Goal: Find specific page/section: Find specific page/section

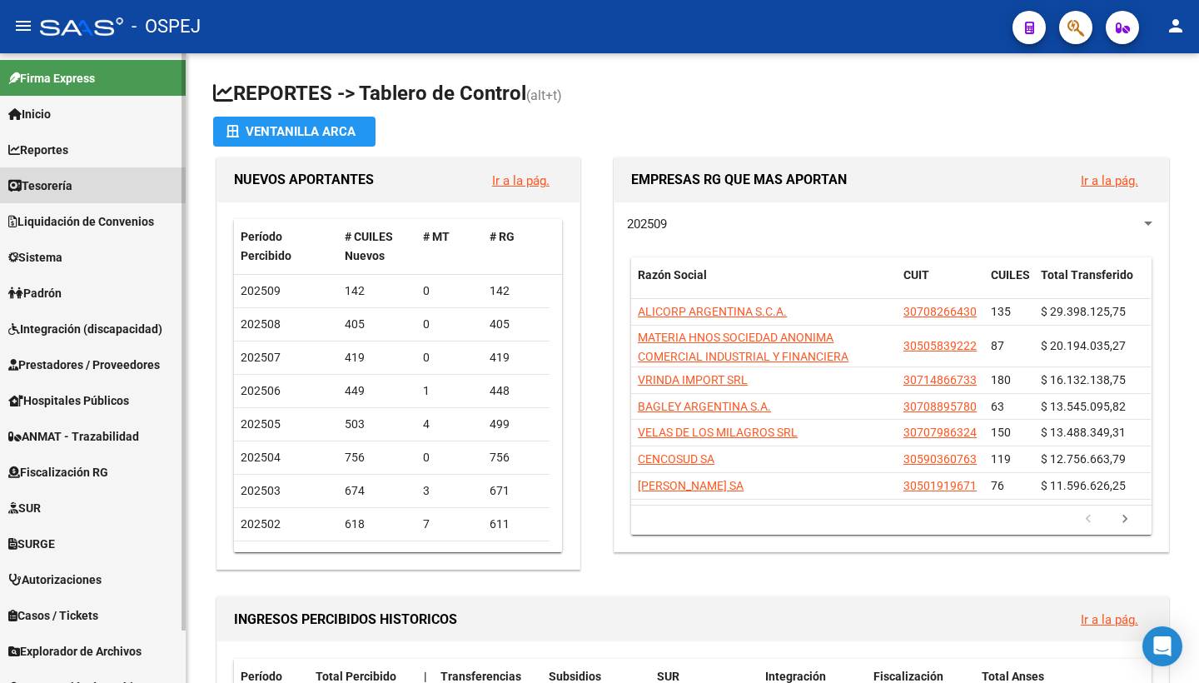
click at [62, 172] on link "Tesorería" at bounding box center [93, 185] width 186 height 36
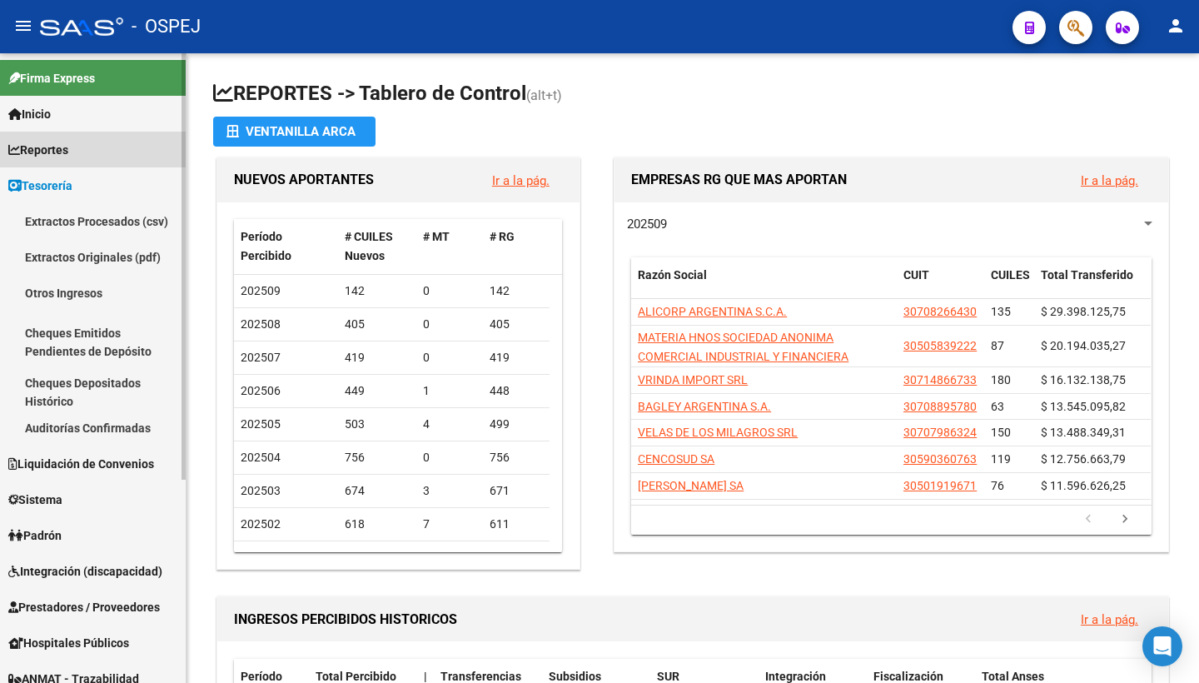
click at [61, 156] on span "Reportes" at bounding box center [38, 150] width 60 height 18
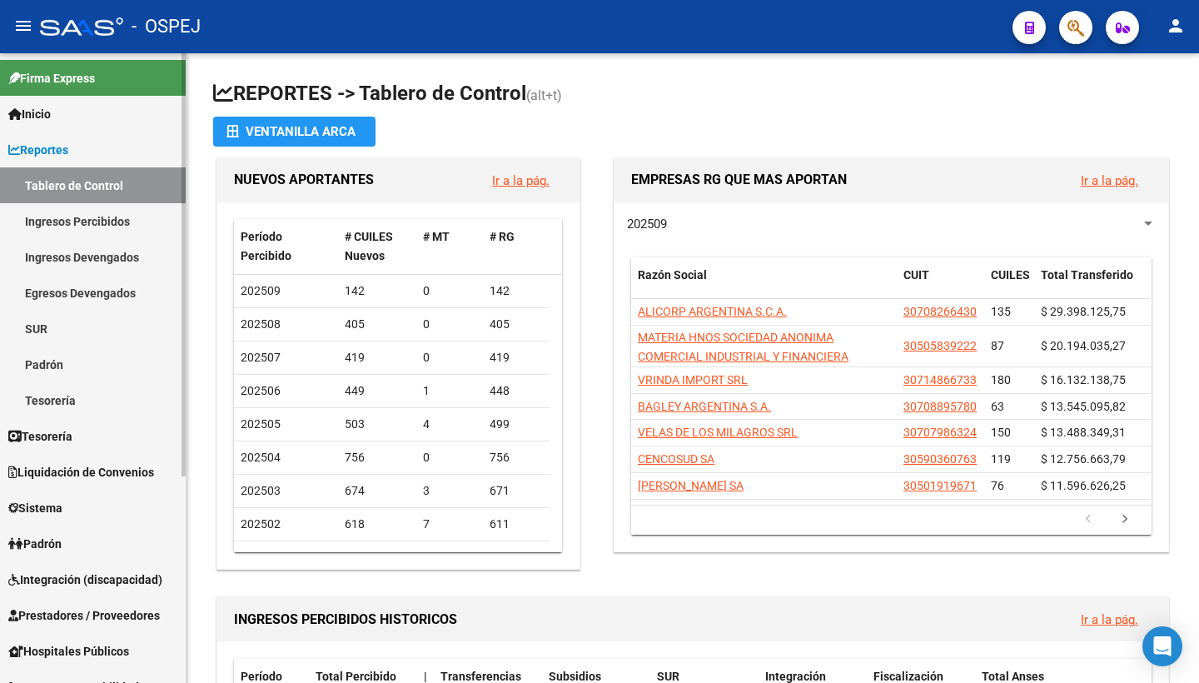
click at [61, 223] on link "Ingresos Percibidos" at bounding box center [93, 221] width 186 height 36
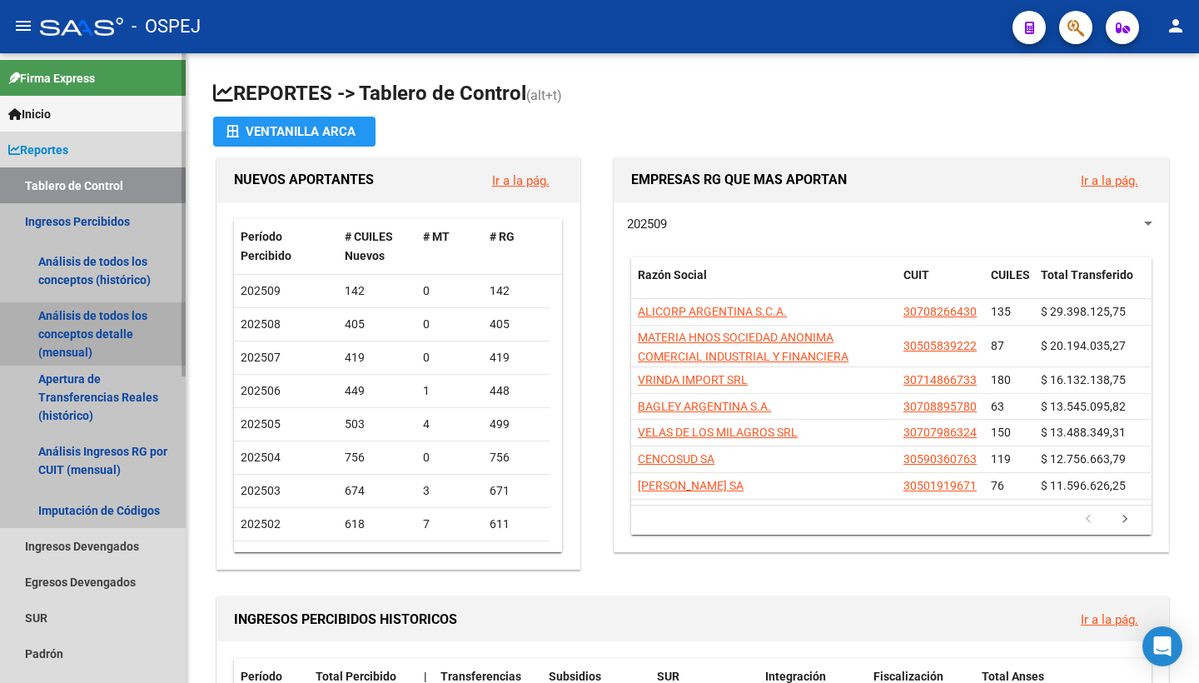
click at [78, 332] on link "Análisis de todos los conceptos detalle (mensual)" at bounding box center [93, 333] width 186 height 63
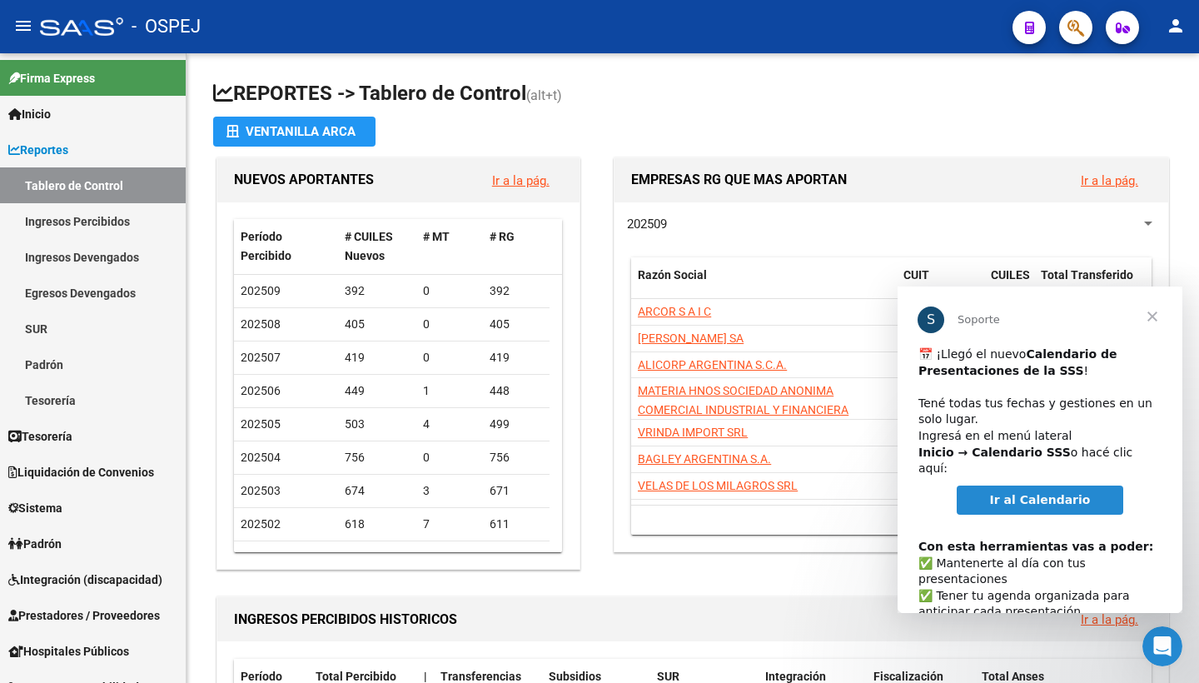
click at [1150, 313] on span "Cerrar" at bounding box center [1153, 316] width 60 height 60
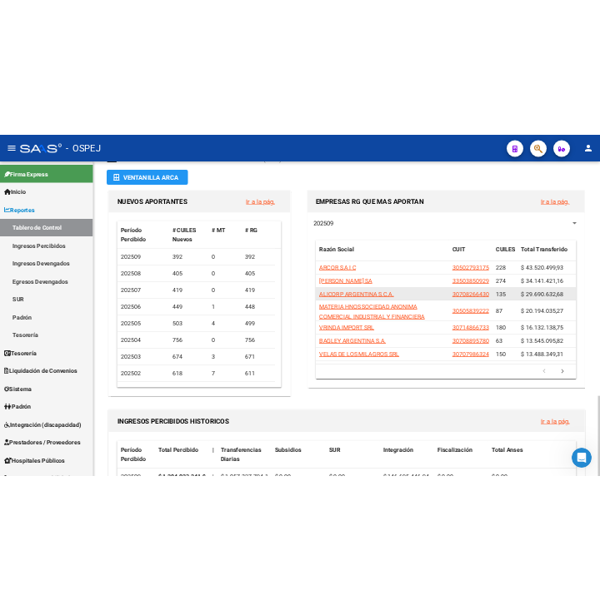
scroll to position [48, 0]
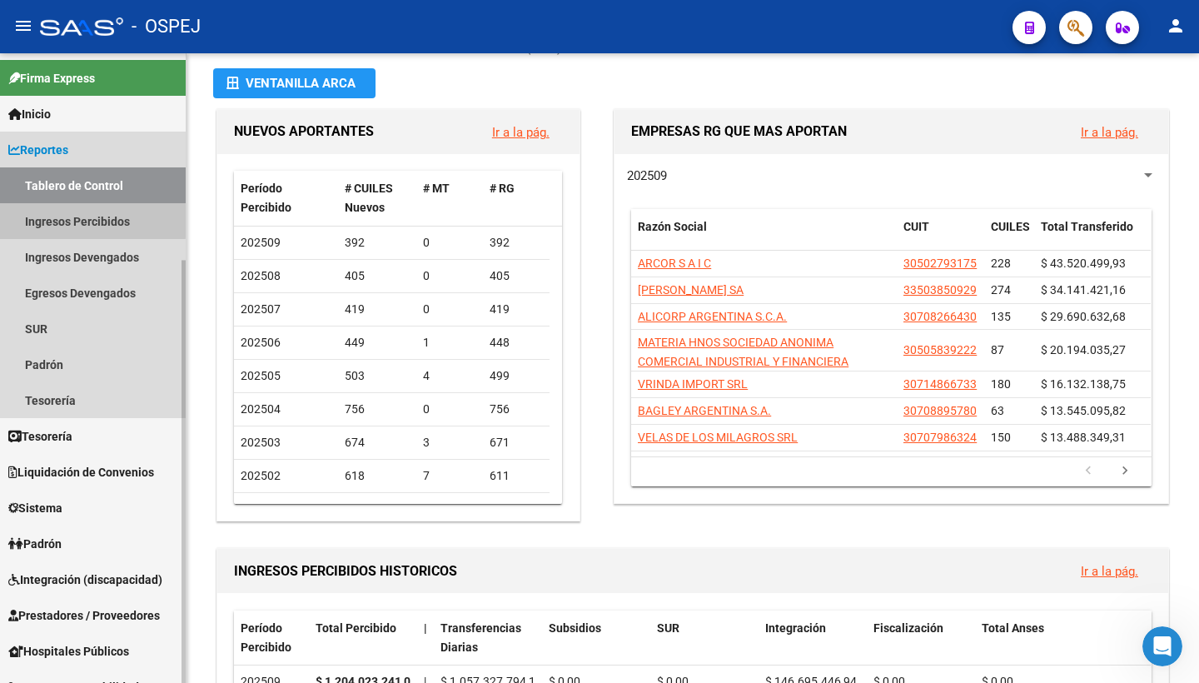
click at [88, 221] on link "Ingresos Percibidos" at bounding box center [93, 221] width 186 height 36
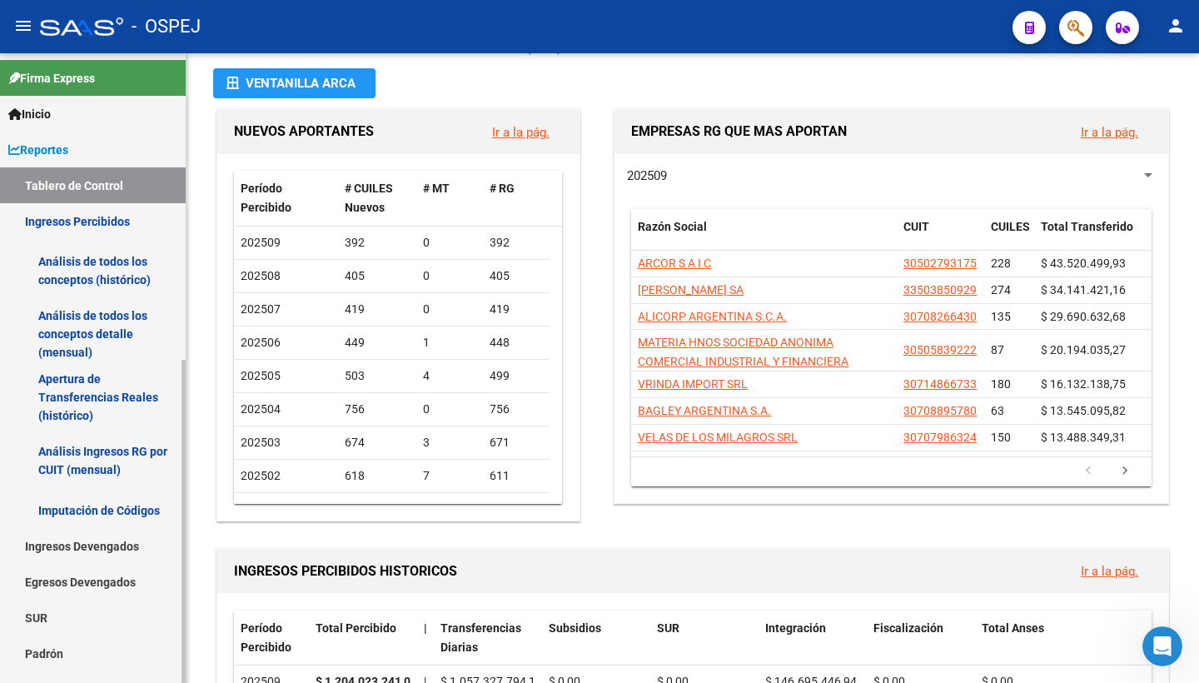
click at [85, 331] on link "Análisis de todos los conceptos detalle (mensual)" at bounding box center [93, 333] width 186 height 63
